Goal: Transaction & Acquisition: Purchase product/service

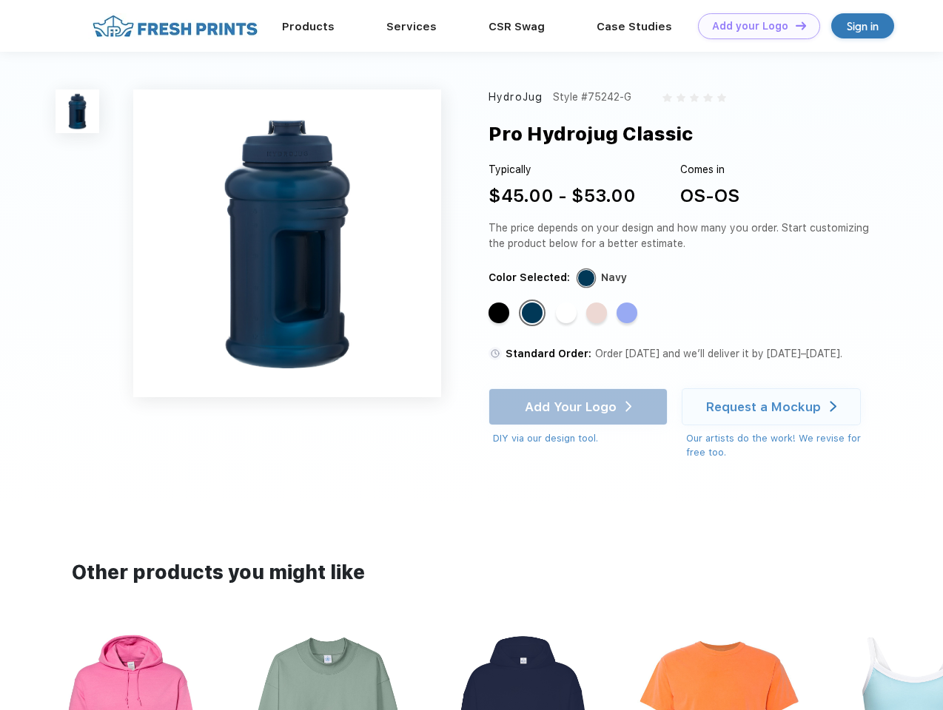
click at [753, 26] on link "Add your Logo Design Tool" at bounding box center [759, 26] width 122 height 26
click at [0, 0] on div "Design Tool" at bounding box center [0, 0] width 0 height 0
click at [794, 25] on link "Add your Logo Design Tool" at bounding box center [759, 26] width 122 height 26
click at [78, 111] on img at bounding box center [77, 112] width 44 height 44
click at [500, 314] on div "Standard Color" at bounding box center [498, 313] width 21 height 21
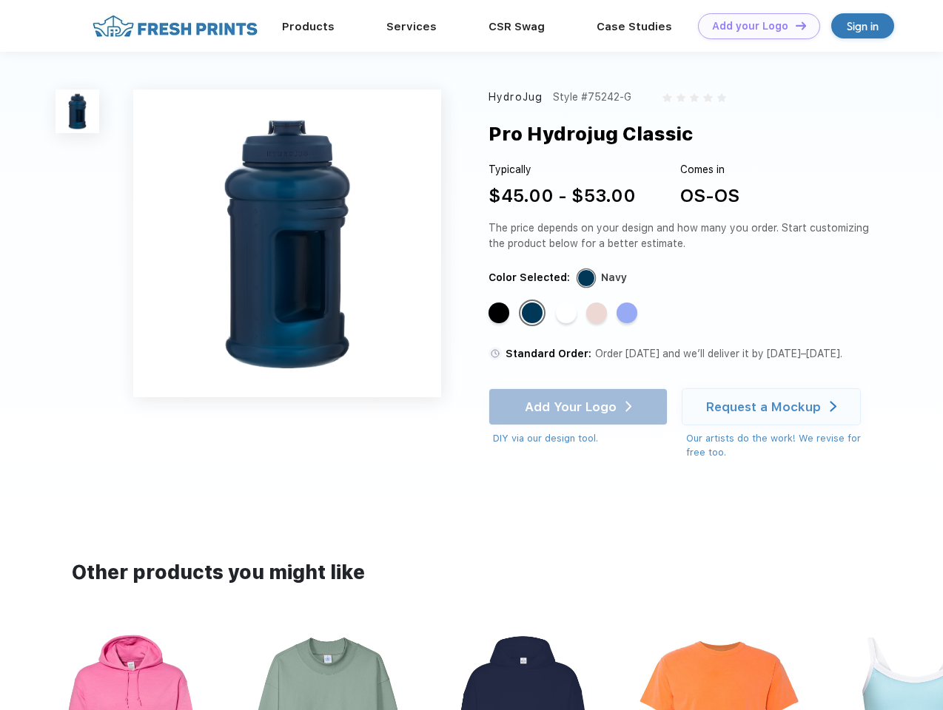
click at [533, 314] on div "Standard Color" at bounding box center [532, 313] width 21 height 21
click at [567, 314] on div "Standard Color" at bounding box center [566, 313] width 21 height 21
click at [598, 314] on div "Standard Color" at bounding box center [596, 313] width 21 height 21
click at [628, 314] on div "Standard Color" at bounding box center [626, 313] width 21 height 21
click at [579, 407] on div "Add Your Logo DIY via our design tool. Ah shoot! This product isn't up in our d…" at bounding box center [577, 417] width 179 height 58
